Goal: Task Accomplishment & Management: Manage account settings

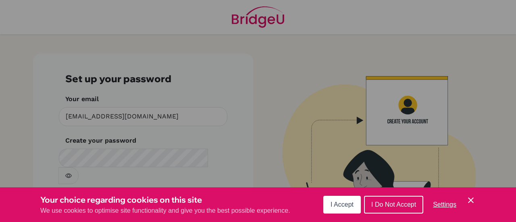
click at [472, 203] on icon "Cookie Control Close Icon" at bounding box center [471, 201] width 10 height 10
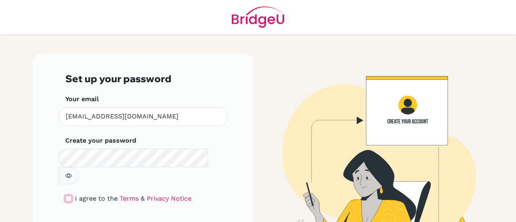
click at [67, 196] on input "checkbox" at bounding box center [68, 199] width 6 height 6
checkbox input "true"
click at [72, 173] on icon "button" at bounding box center [68, 175] width 6 height 4
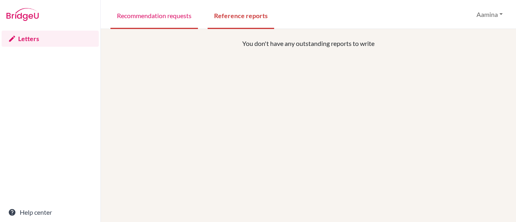
click at [172, 17] on link "Recommendation requests" at bounding box center [153, 15] width 87 height 28
